Goal: Find contact information: Find contact information

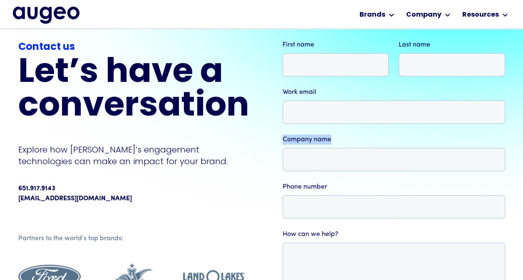
scroll to position [42, 0]
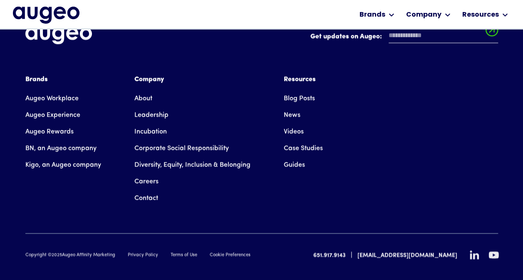
scroll to position [1368, 0]
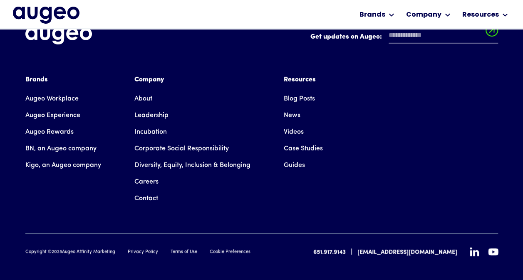
click at [143, 190] on link "Contact" at bounding box center [146, 198] width 24 height 17
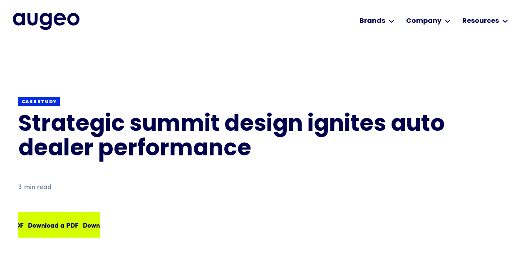
click at [75, 222] on div "Download a PDF Download a PDF Download a PDF Download a PDF" at bounding box center [79, 225] width 220 height 10
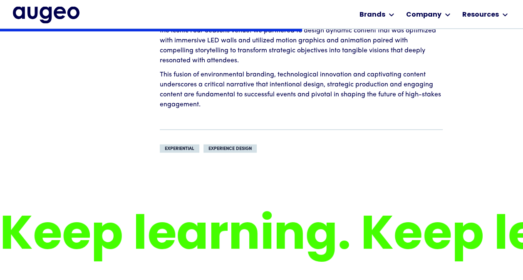
scroll to position [796, 0]
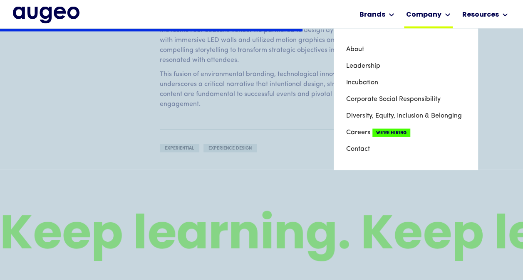
click at [436, 17] on div "Company" at bounding box center [423, 15] width 35 height 10
click at [421, 7] on div "Company" at bounding box center [428, 14] width 49 height 29
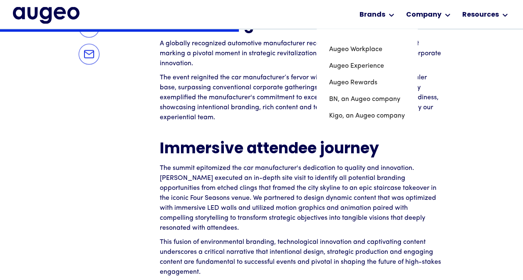
scroll to position [629, 0]
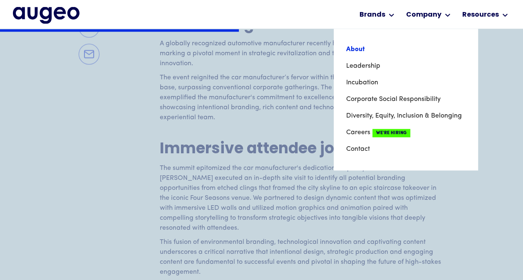
click at [362, 51] on link "About" at bounding box center [405, 49] width 119 height 17
click at [361, 51] on link "About" at bounding box center [405, 49] width 119 height 17
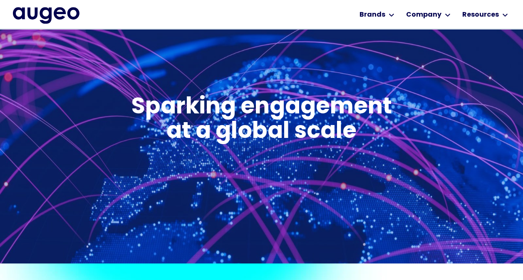
scroll to position [293, 0]
